Goal: Task Accomplishment & Management: Manage account settings

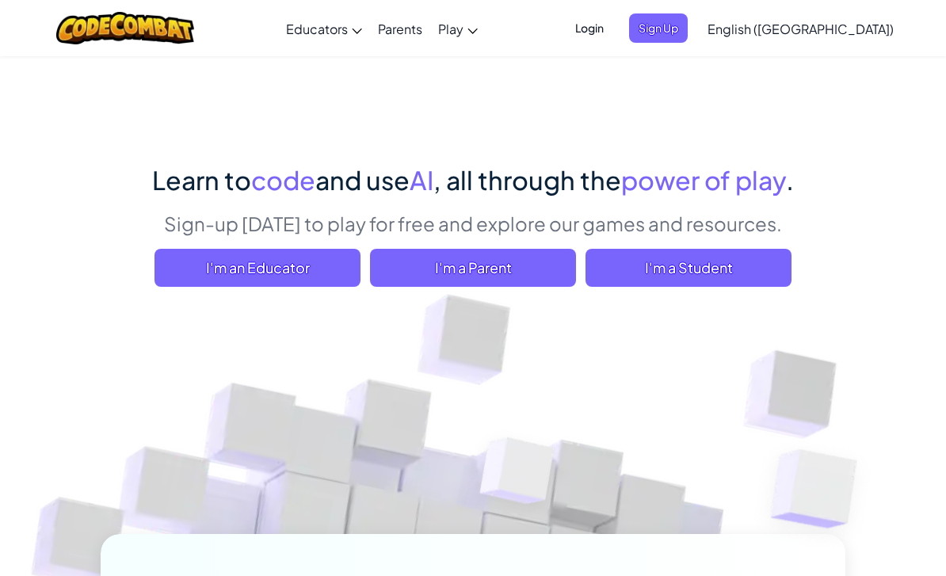
scroll to position [35, 0]
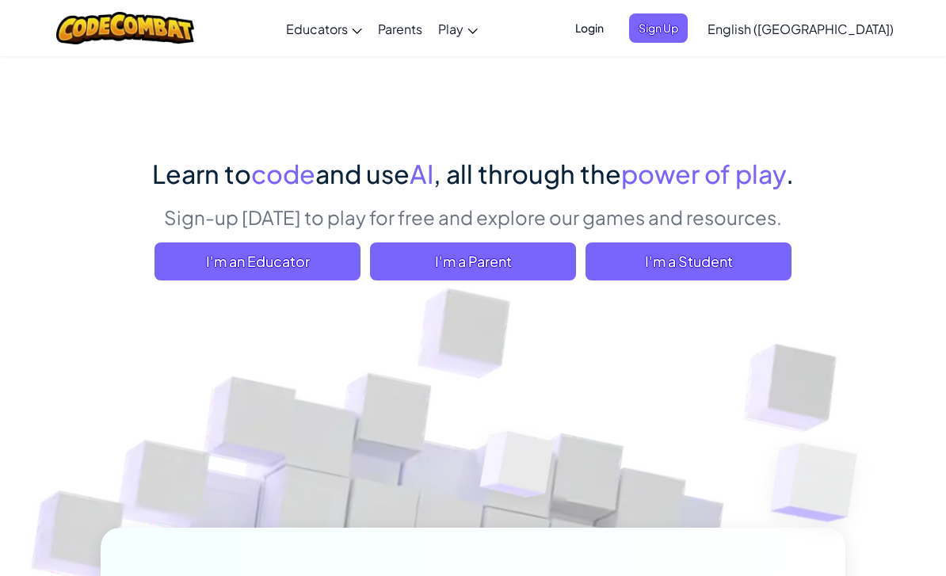
click at [740, 264] on span "I'm a Student" at bounding box center [688, 261] width 206 height 38
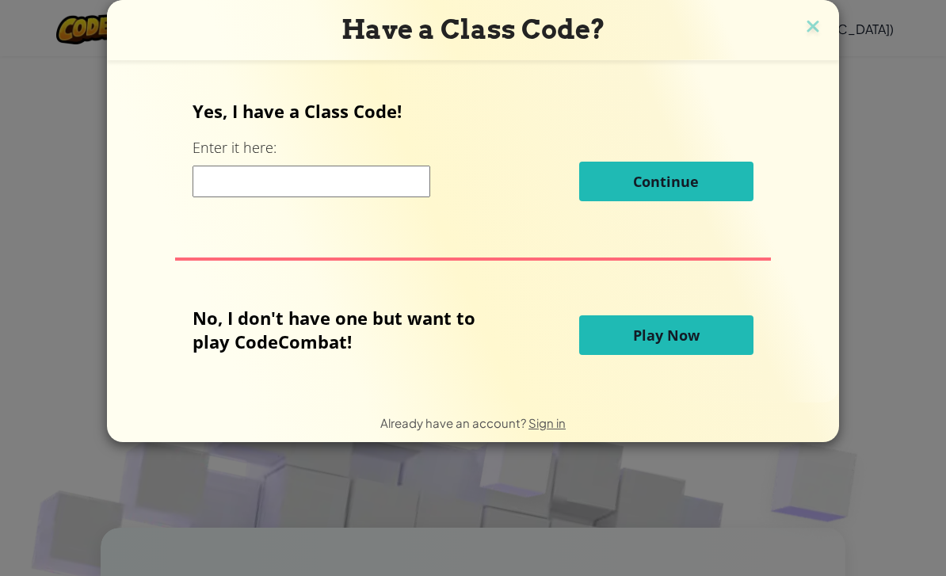
click at [379, 197] on input at bounding box center [311, 182] width 238 height 32
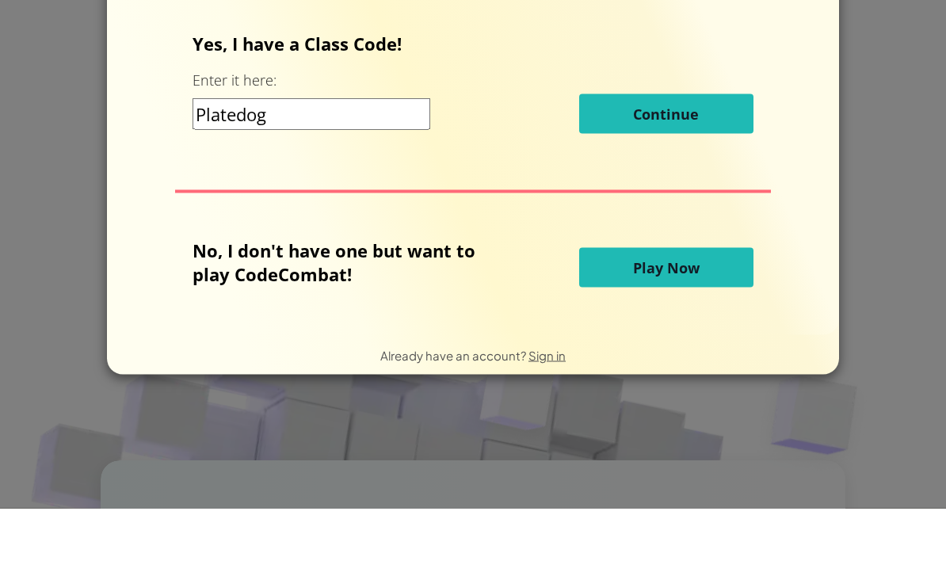
scroll to position [102, 0]
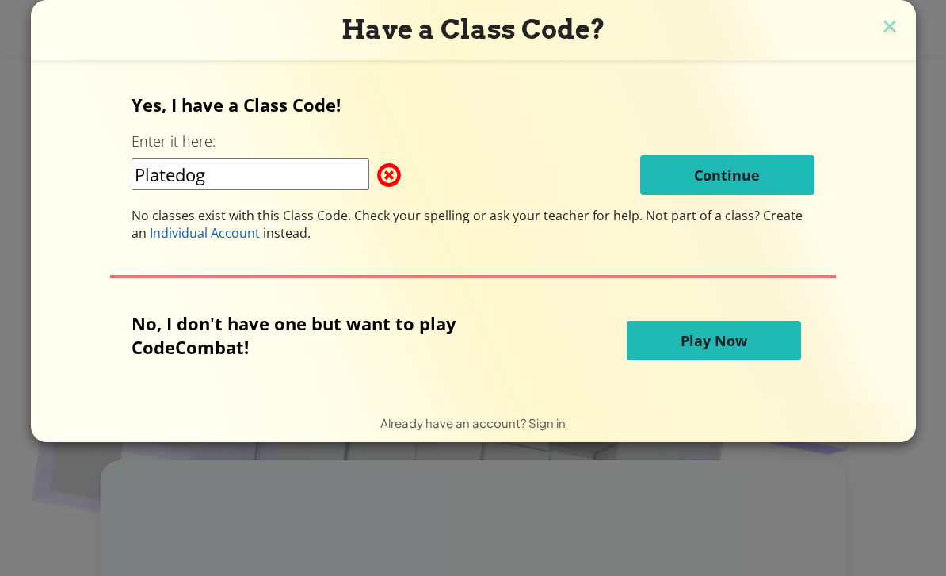
click at [223, 188] on input "Platedog" at bounding box center [250, 174] width 238 height 32
type input "P"
type input "Platedogsouth"
click at [787, 201] on div "Yes, I have a Class Code! Enter it here: Platedogsouth Continue No classes exis…" at bounding box center [472, 167] width 683 height 149
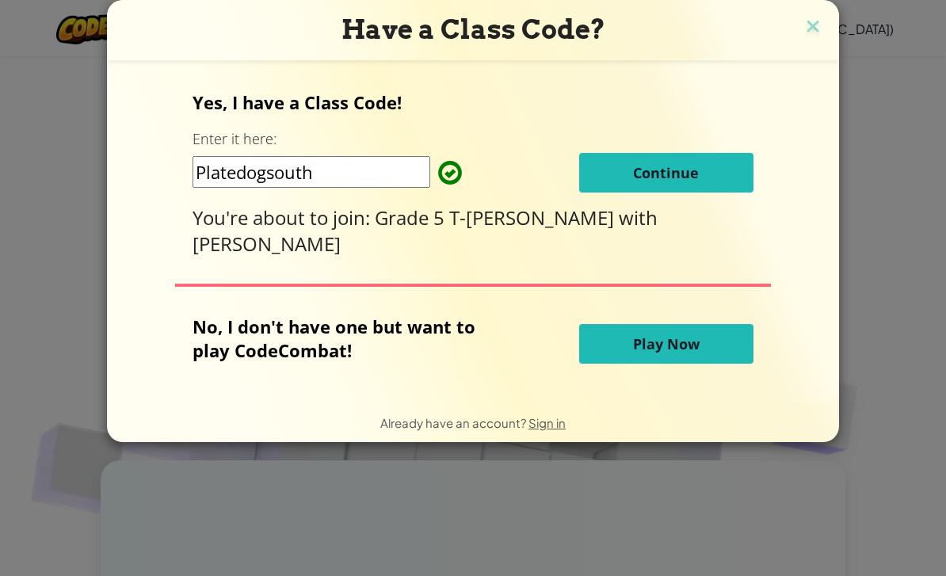
click at [814, 200] on div "Yes, I have a Class Code! Enter it here: Platedogsouth Continue You're about to…" at bounding box center [473, 231] width 700 height 311
click at [717, 184] on button "Continue" at bounding box center [666, 173] width 174 height 40
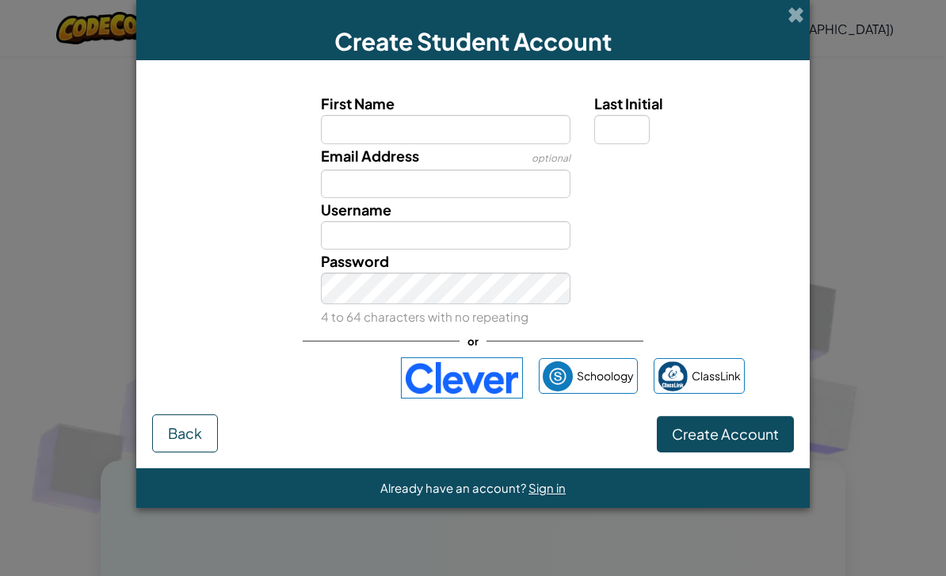
click at [88, 306] on div "Create Student Account First Name Last Initial Email Address optional Username …" at bounding box center [473, 288] width 946 height 576
click at [854, 536] on div "Create Student Account First Name Last Initial Email Address optional Username …" at bounding box center [473, 288] width 946 height 576
click at [562, 495] on span "Sign in" at bounding box center [546, 487] width 37 height 15
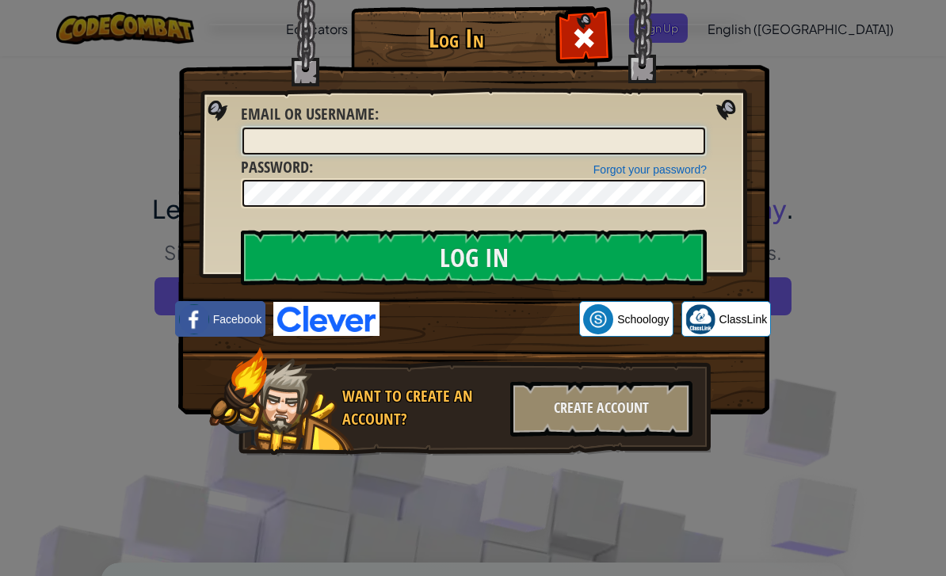
click at [646, 143] on input "Email or Username :" at bounding box center [473, 141] width 463 height 27
paste input "qyqBug-tafwyj-resba8"
type input "q"
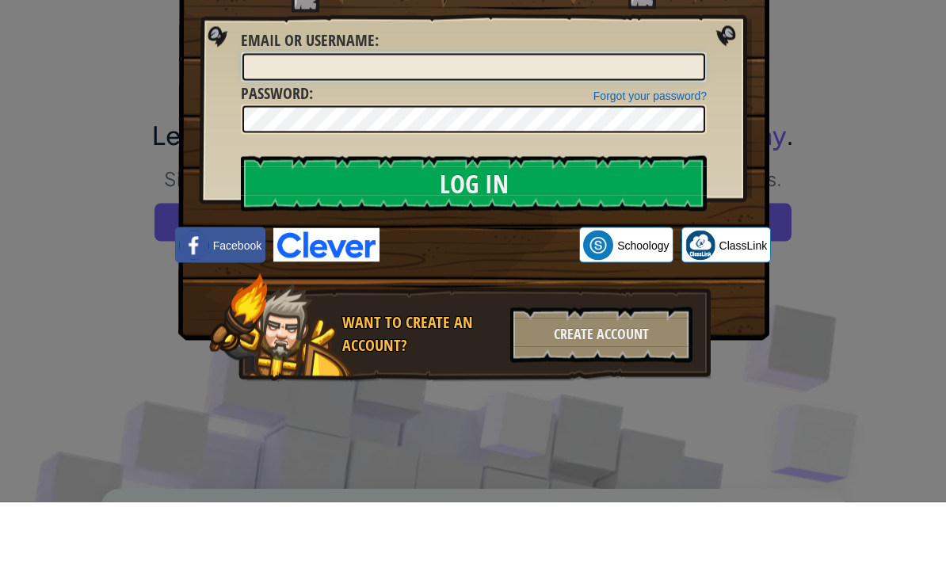
click at [262, 128] on input "Email or Username :" at bounding box center [473, 141] width 463 height 27
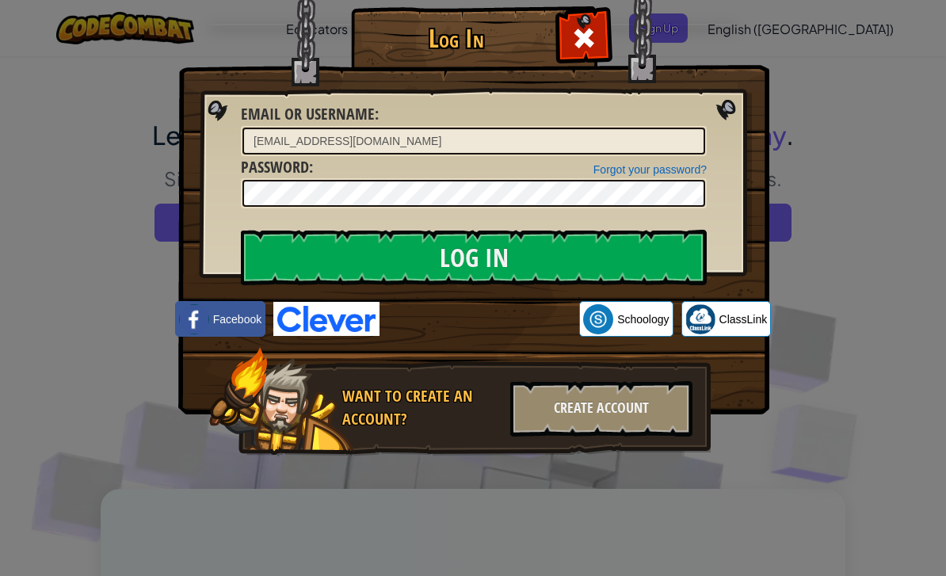
scroll to position [74, 0]
click at [288, 284] on input "Log In" at bounding box center [474, 257] width 466 height 55
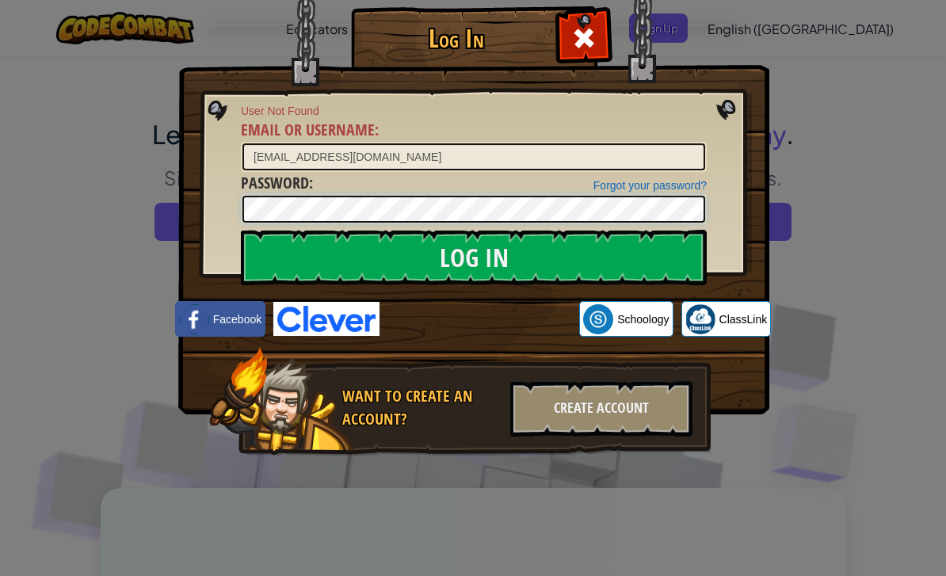
scroll to position [74, 0]
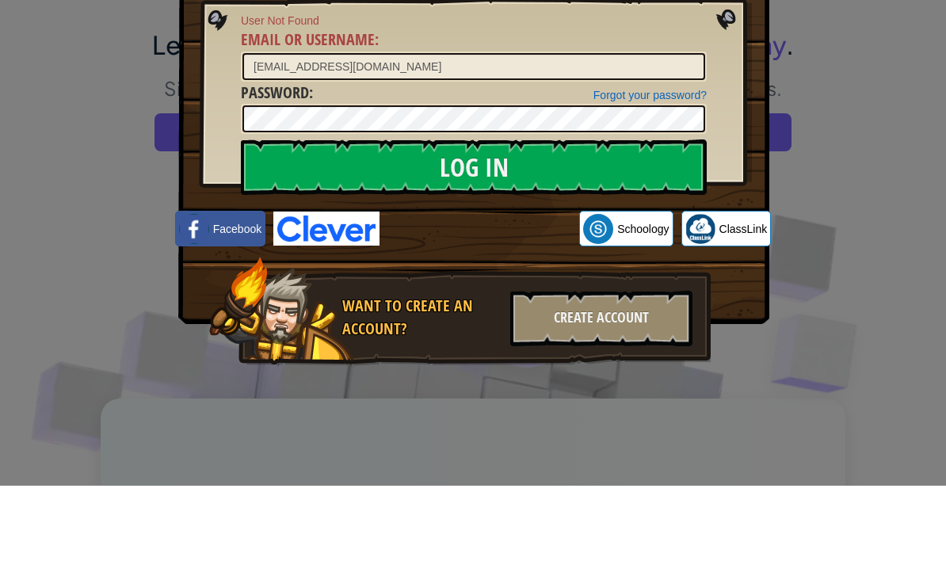
click at [308, 230] on input "Log In" at bounding box center [474, 257] width 466 height 55
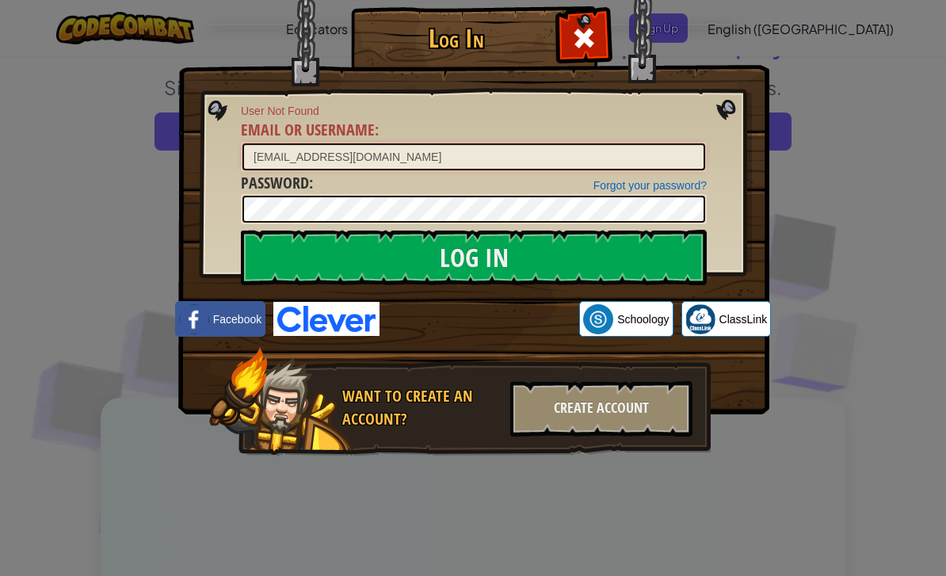
click at [389, 164] on input "[EMAIL_ADDRESS][DOMAIN_NAME]" at bounding box center [473, 156] width 463 height 27
type input "om"
click at [474, 257] on input "Log In" at bounding box center [474, 257] width 466 height 55
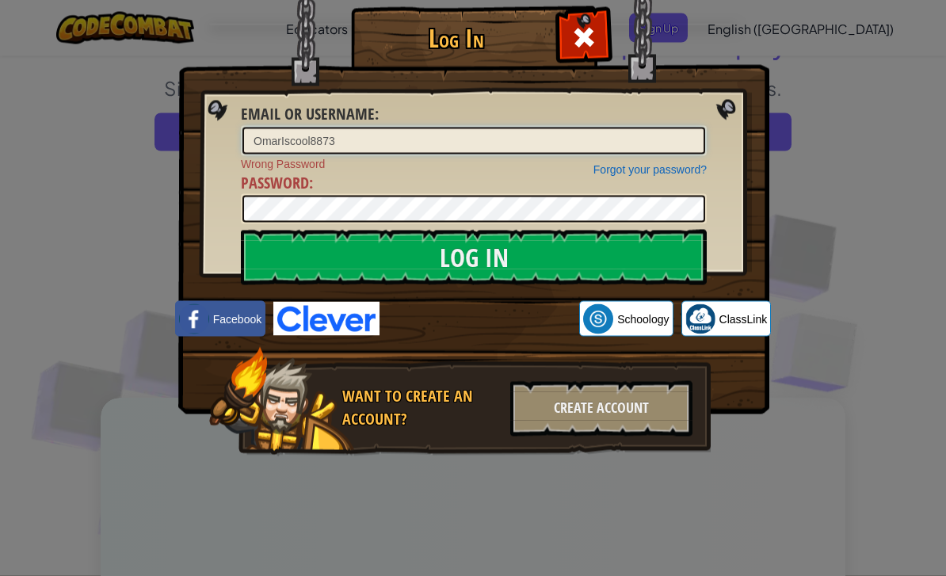
type input "OmarIscool8873"
click at [634, 262] on input "Log In" at bounding box center [474, 257] width 466 height 55
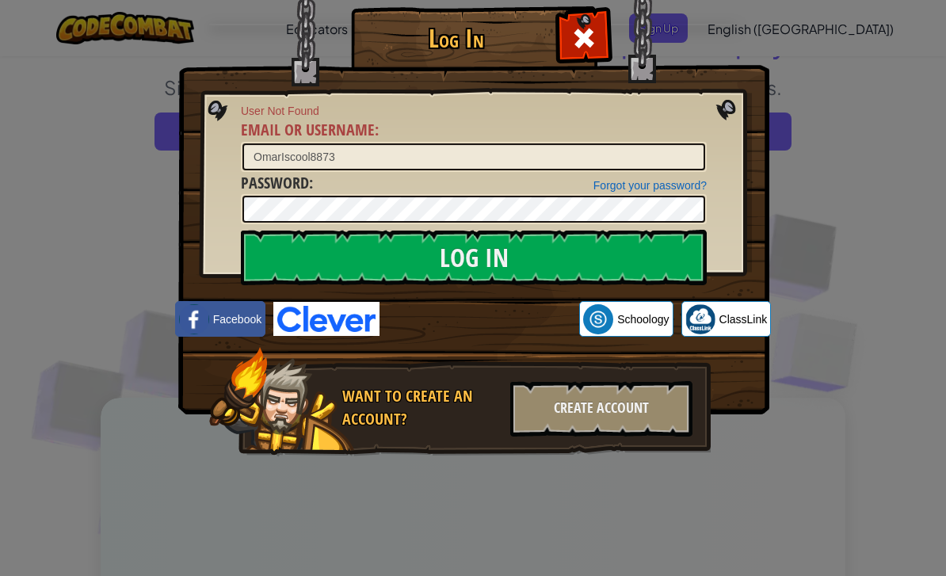
click at [641, 270] on input "Log In" at bounding box center [474, 257] width 466 height 55
click at [297, 272] on input "Log In" at bounding box center [474, 257] width 466 height 55
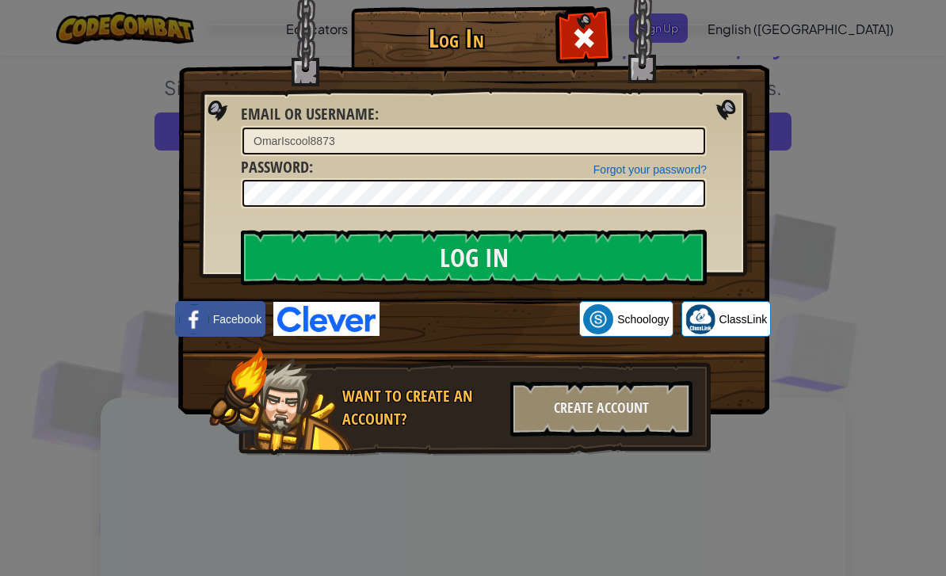
click at [598, 234] on input "Log In" at bounding box center [474, 257] width 466 height 55
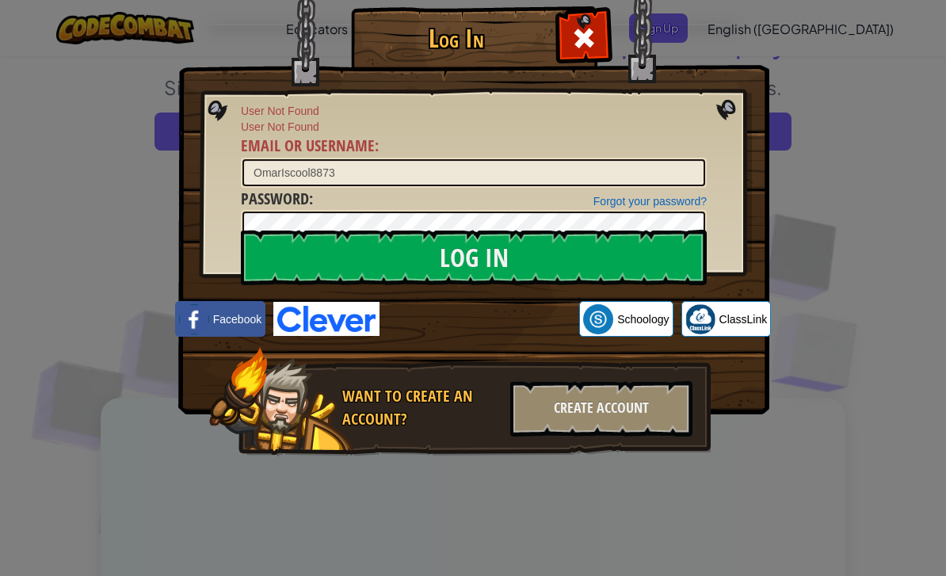
click at [593, 432] on div "Create Account" at bounding box center [601, 408] width 182 height 55
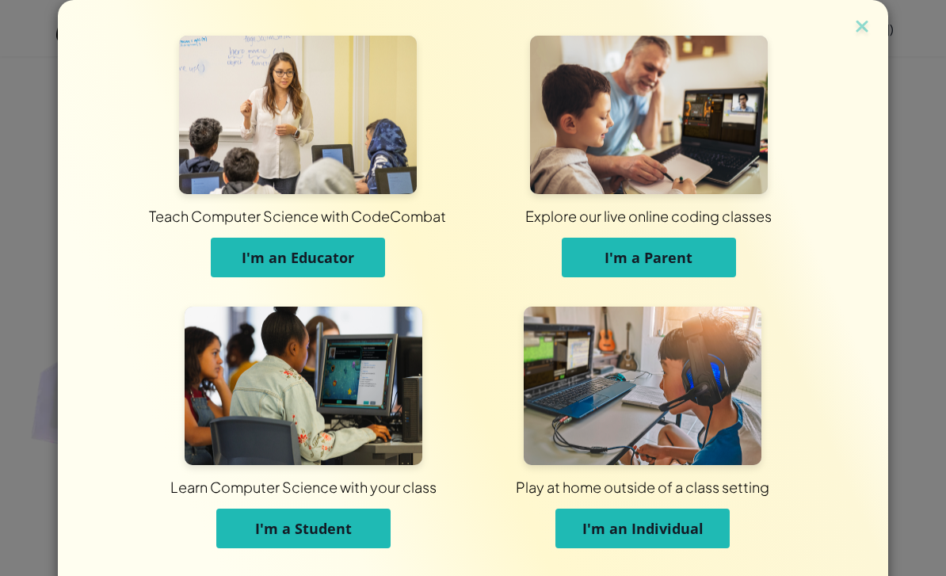
click at [871, 42] on div "Teach Computer Science with CodeCombat I'm an Educator Explore our live online …" at bounding box center [473, 282] width 830 height 564
click at [863, 17] on img at bounding box center [862, 28] width 21 height 24
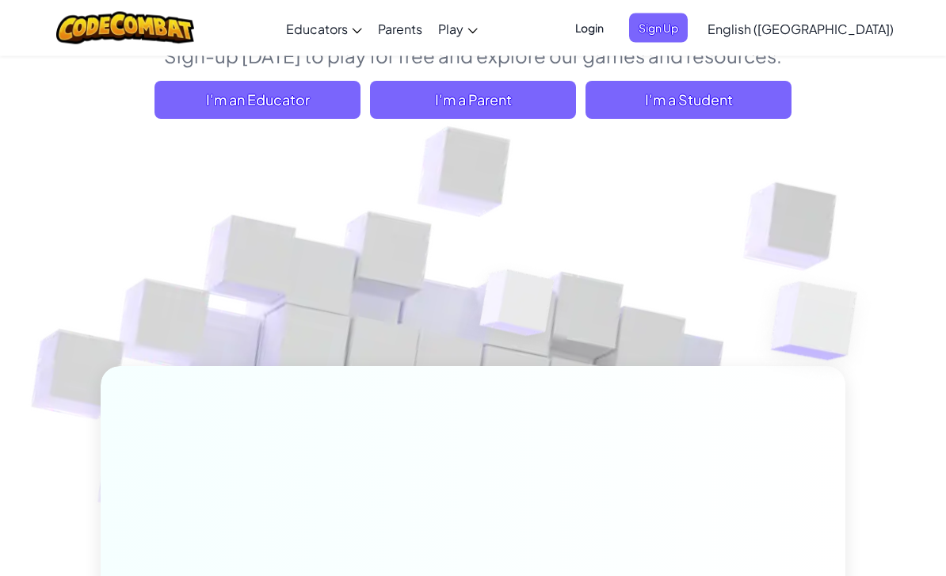
scroll to position [0, 0]
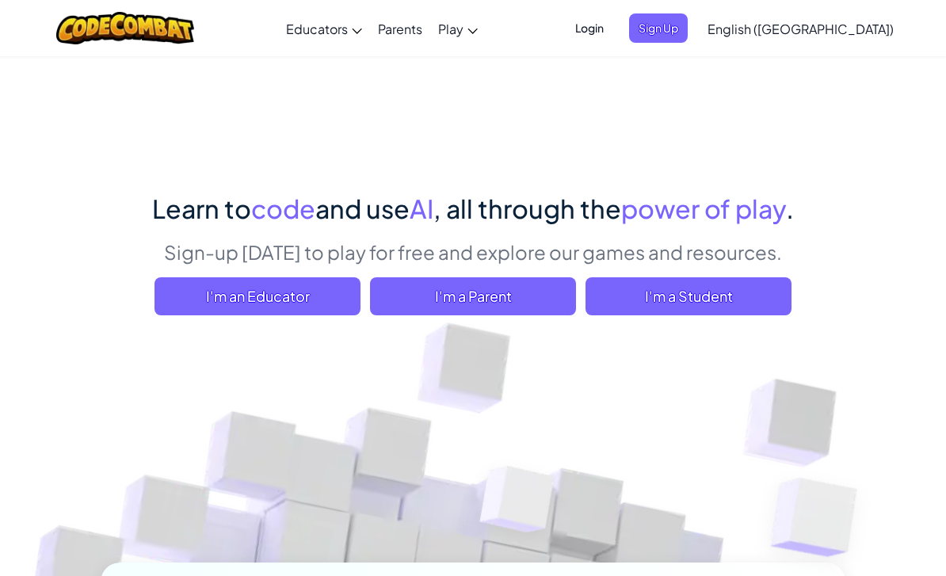
click at [745, 295] on span "I'm a Student" at bounding box center [688, 296] width 206 height 38
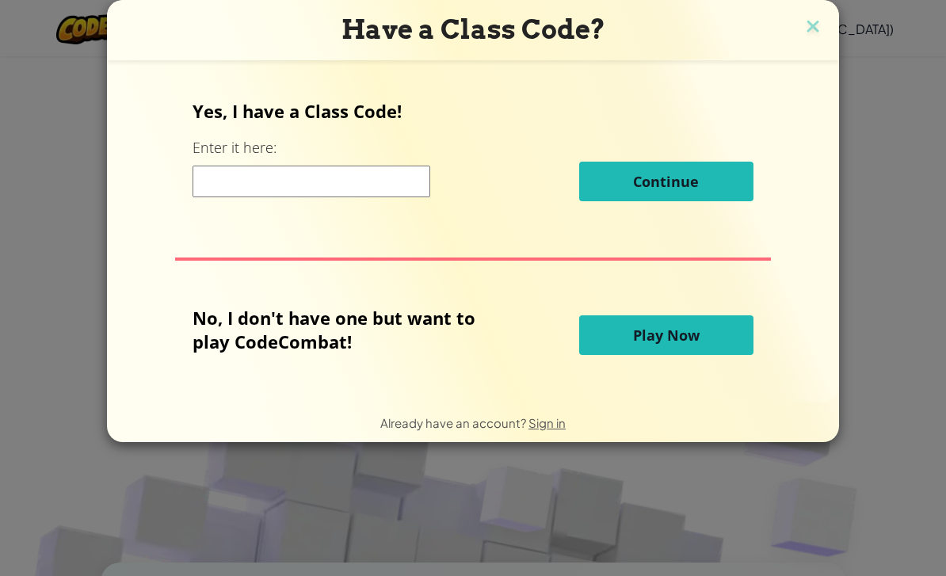
click at [519, 442] on div "Already have an account? Sign in" at bounding box center [473, 422] width 732 height 40
click at [535, 430] on span "Sign in" at bounding box center [546, 422] width 37 height 15
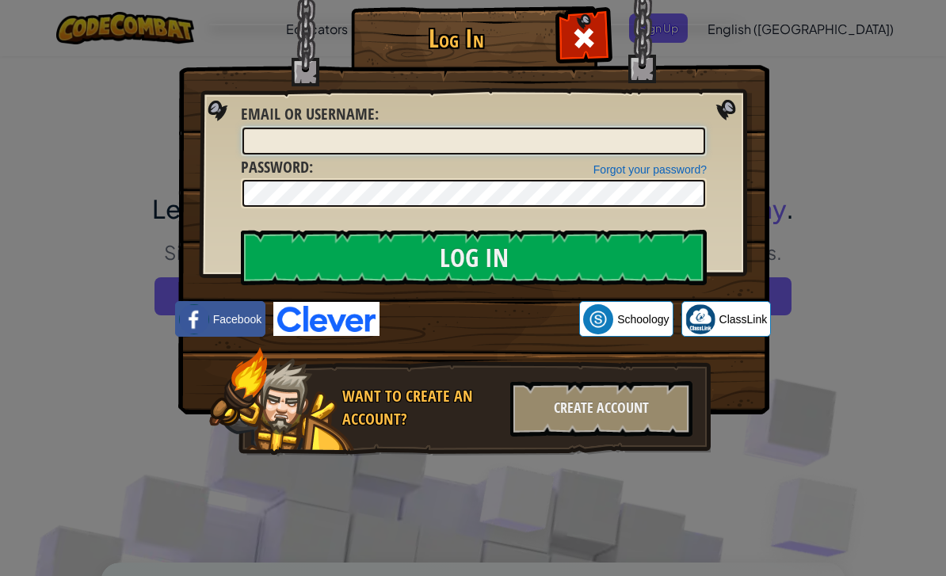
click at [384, 145] on input "Email or Username :" at bounding box center [473, 141] width 463 height 27
type input "OmarIscool8873"
click at [565, 261] on input "Log In" at bounding box center [474, 257] width 466 height 55
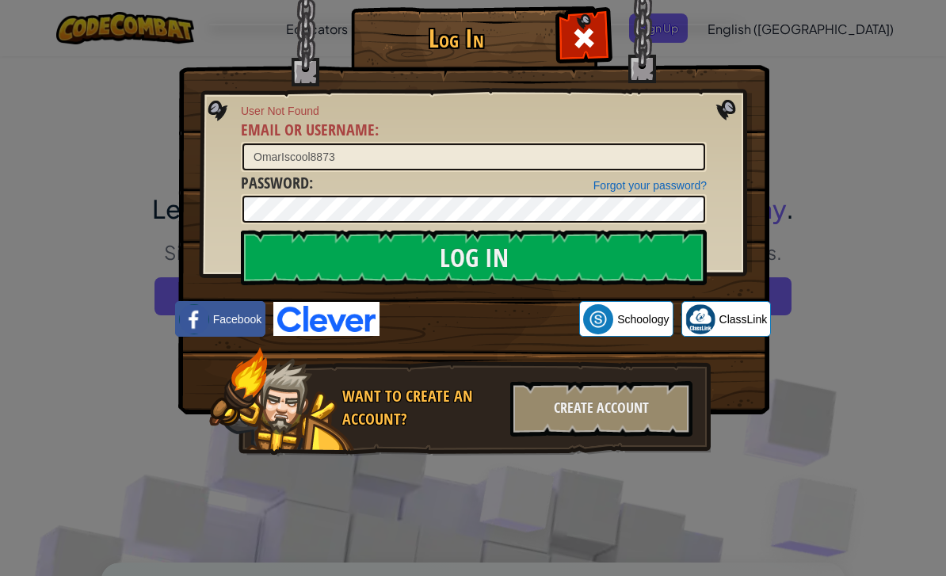
click at [684, 189] on link "Forgot your password?" at bounding box center [649, 185] width 113 height 13
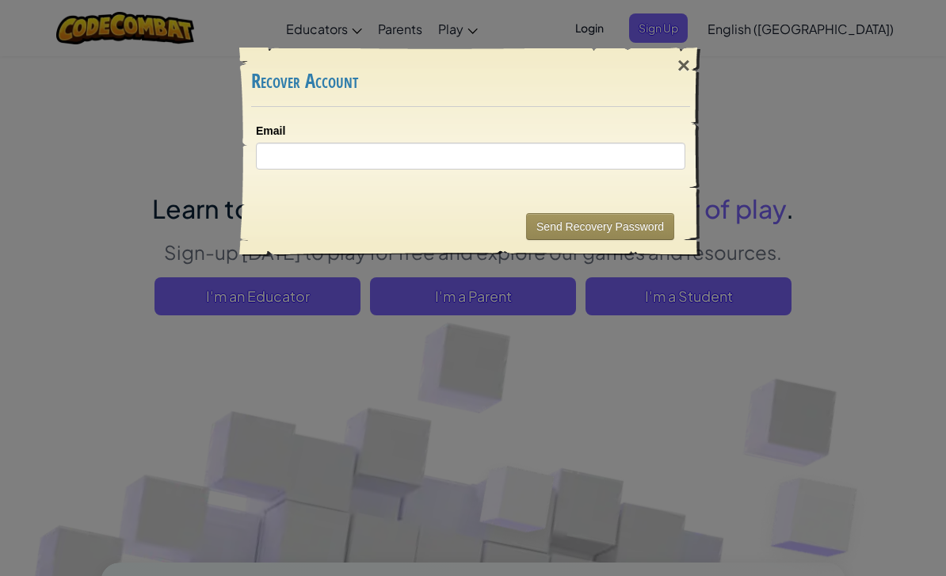
click at [685, 67] on div "×" at bounding box center [683, 66] width 36 height 46
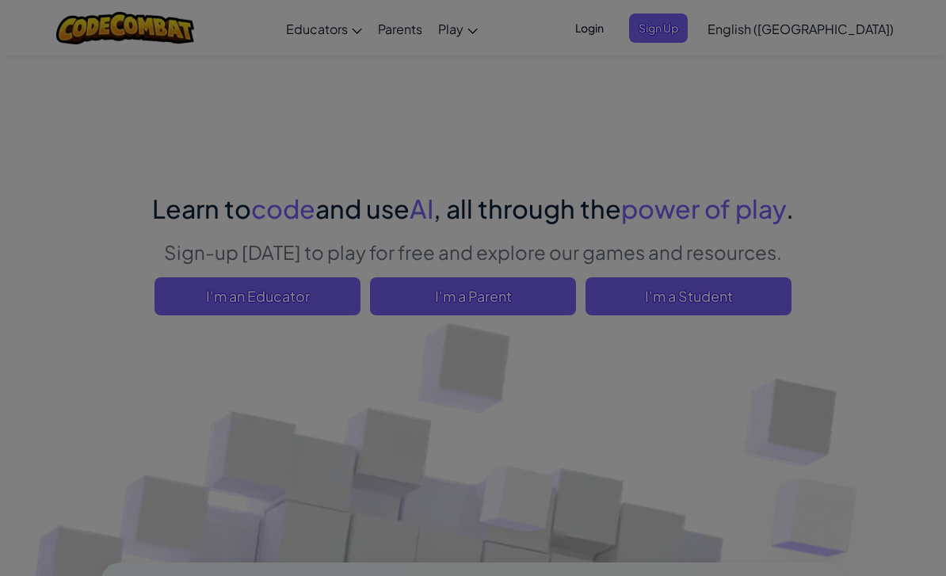
click at [686, 79] on div "Learn to code and use AI , all through the power of play . Sign-up [DATE] to pl…" at bounding box center [473, 574] width 745 height 1039
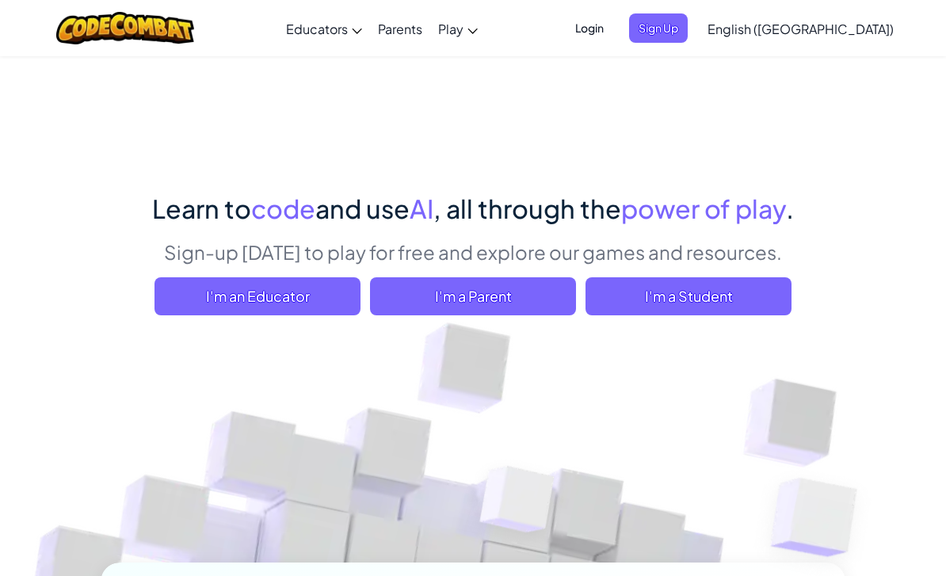
click at [714, 311] on span "I'm a Student" at bounding box center [688, 296] width 206 height 38
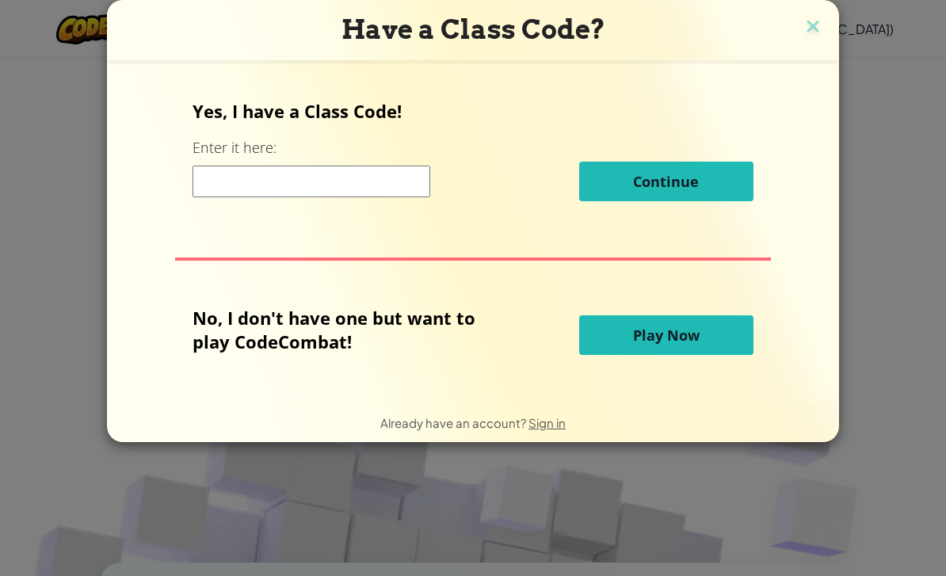
click at [513, 430] on span "Already have an account?" at bounding box center [454, 422] width 148 height 15
click at [547, 429] on span "Sign in" at bounding box center [546, 422] width 37 height 15
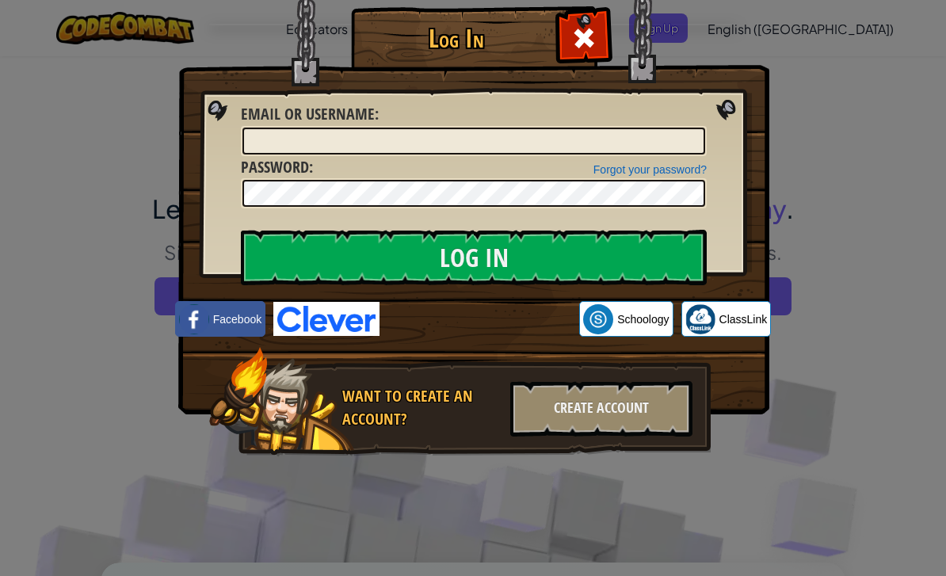
click at [432, 122] on div "Email or Username :" at bounding box center [474, 129] width 466 height 53
click at [460, 133] on input "Email or Username :" at bounding box center [473, 141] width 463 height 27
click at [474, 257] on input "Log In" at bounding box center [474, 257] width 466 height 55
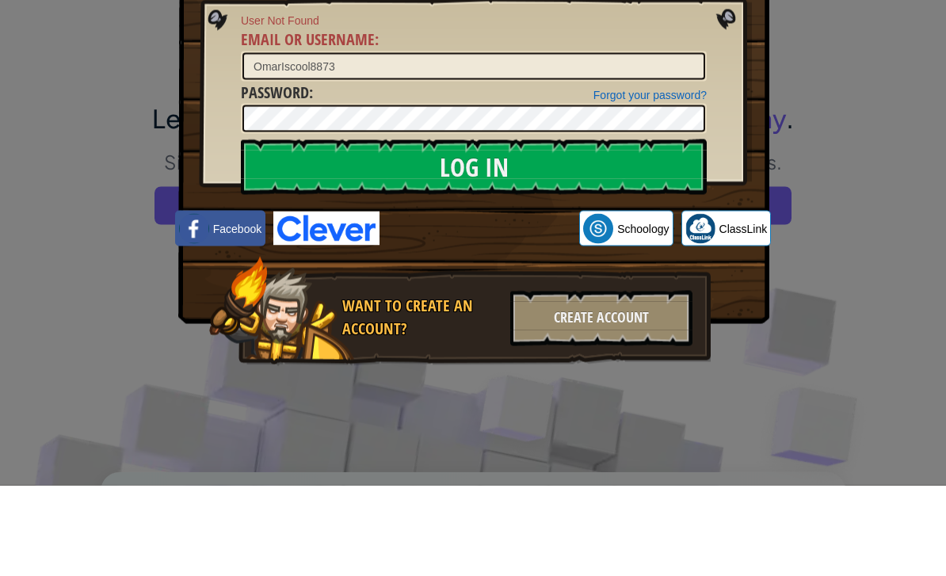
scroll to position [91, 0]
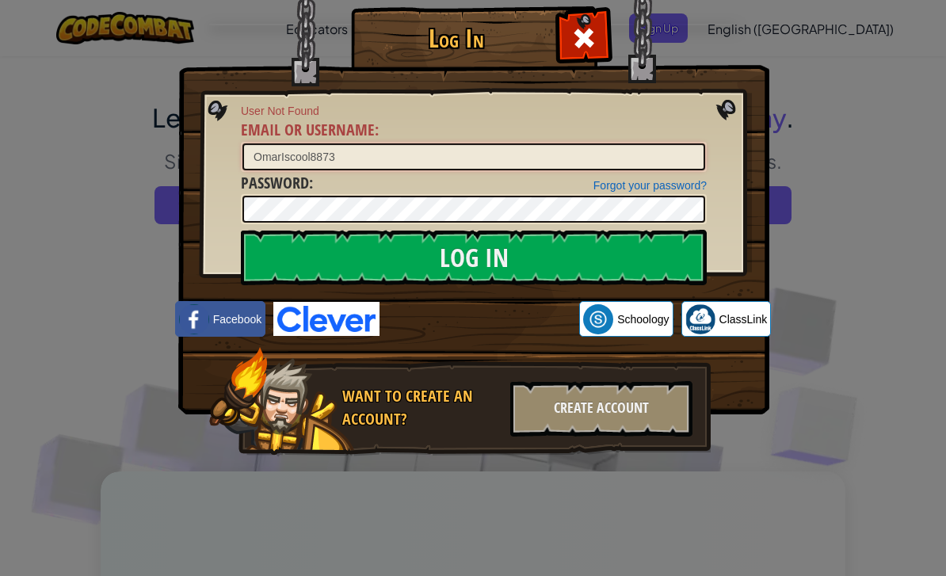
click at [547, 152] on input "OmarIscool8873" at bounding box center [473, 156] width 463 height 27
type input "O"
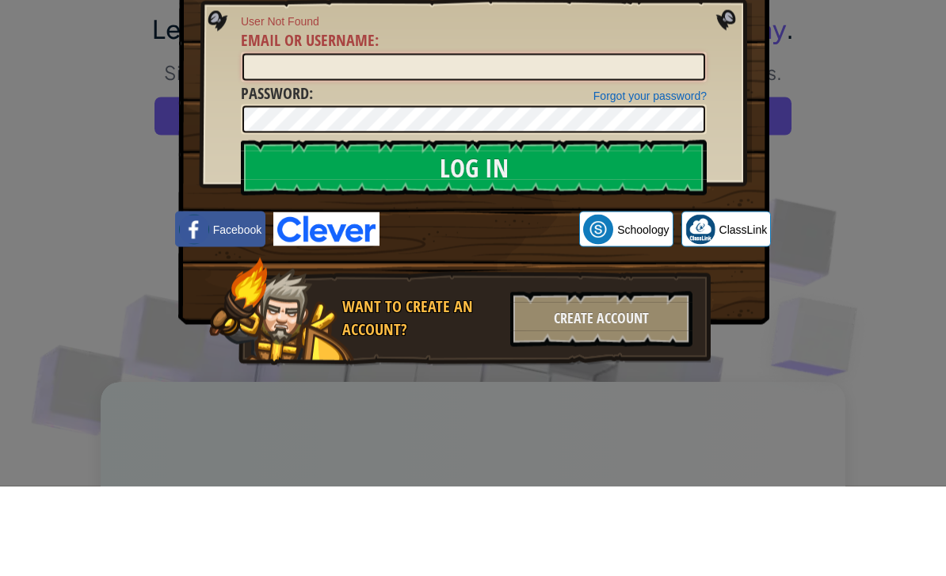
click at [373, 143] on input "Email or Username :" at bounding box center [473, 156] width 463 height 27
click at [348, 143] on input "[PERSON_NAME]" at bounding box center [473, 156] width 463 height 27
type input "Nashwah2012+gplus"
click at [432, 172] on div "Forgot your password? Password :" at bounding box center [474, 198] width 466 height 53
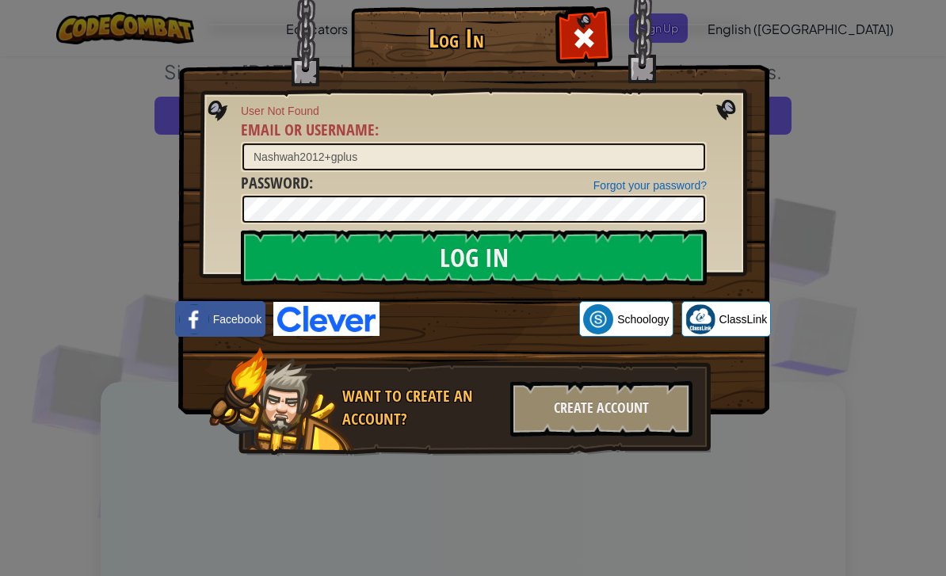
click at [438, 112] on span "User Not Found" at bounding box center [474, 111] width 466 height 16
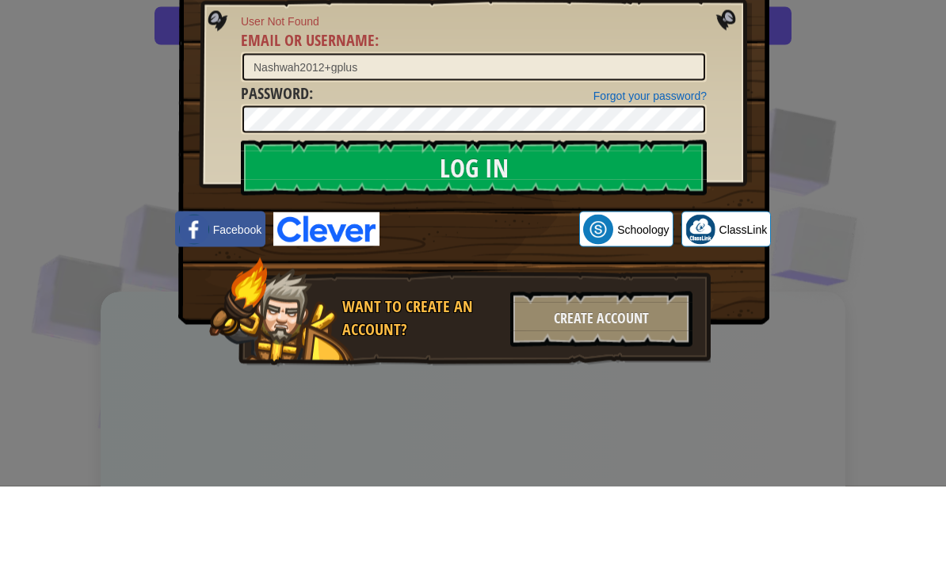
click at [467, 230] on input "Log In" at bounding box center [474, 257] width 466 height 55
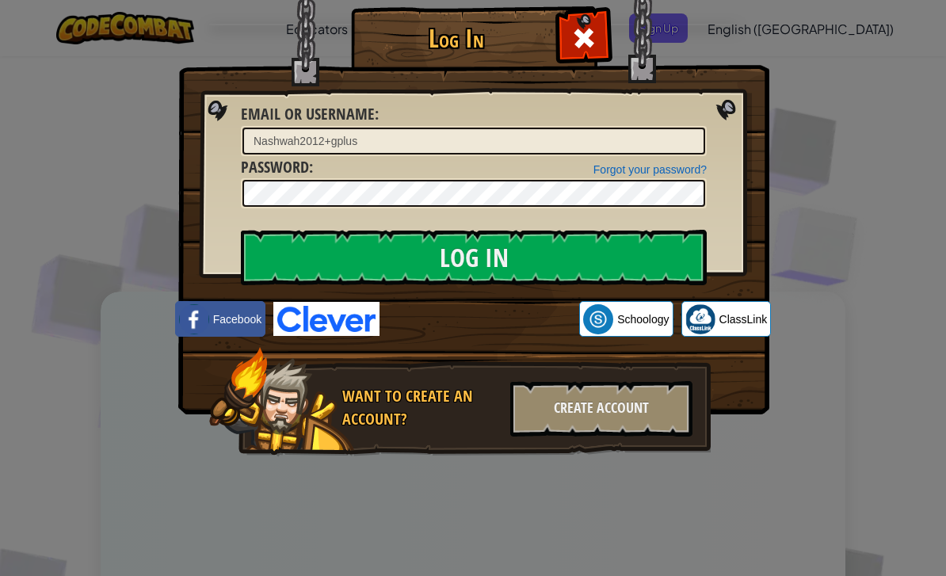
click at [501, 235] on input "Log In" at bounding box center [474, 257] width 466 height 55
click at [510, 245] on input "Log In" at bounding box center [474, 257] width 466 height 55
click at [512, 250] on input "Log In" at bounding box center [474, 257] width 466 height 55
click at [517, 251] on input "Log In" at bounding box center [474, 257] width 466 height 55
click at [531, 267] on input "Log In" at bounding box center [474, 257] width 466 height 55
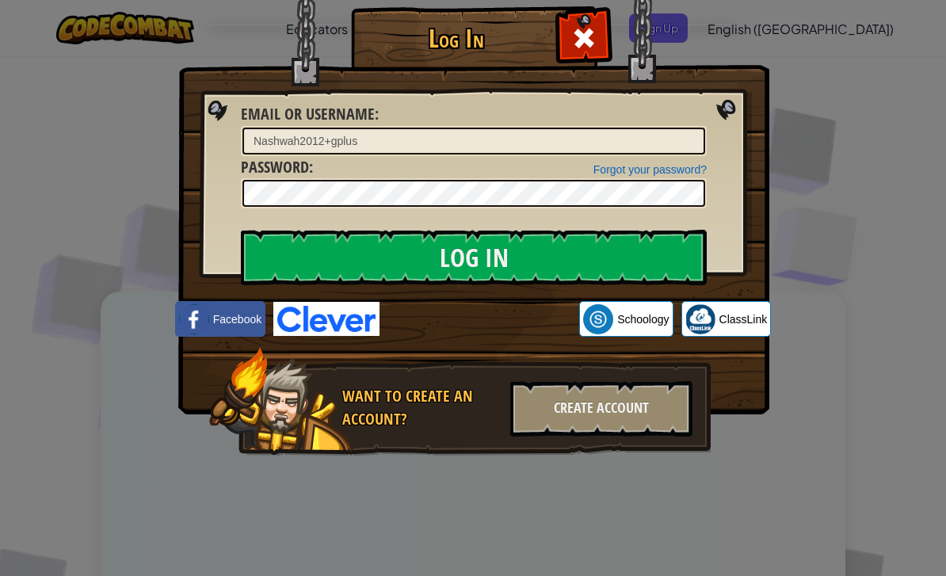
click at [535, 262] on input "Log In" at bounding box center [474, 257] width 466 height 55
